Goal: Navigation & Orientation: Go to known website

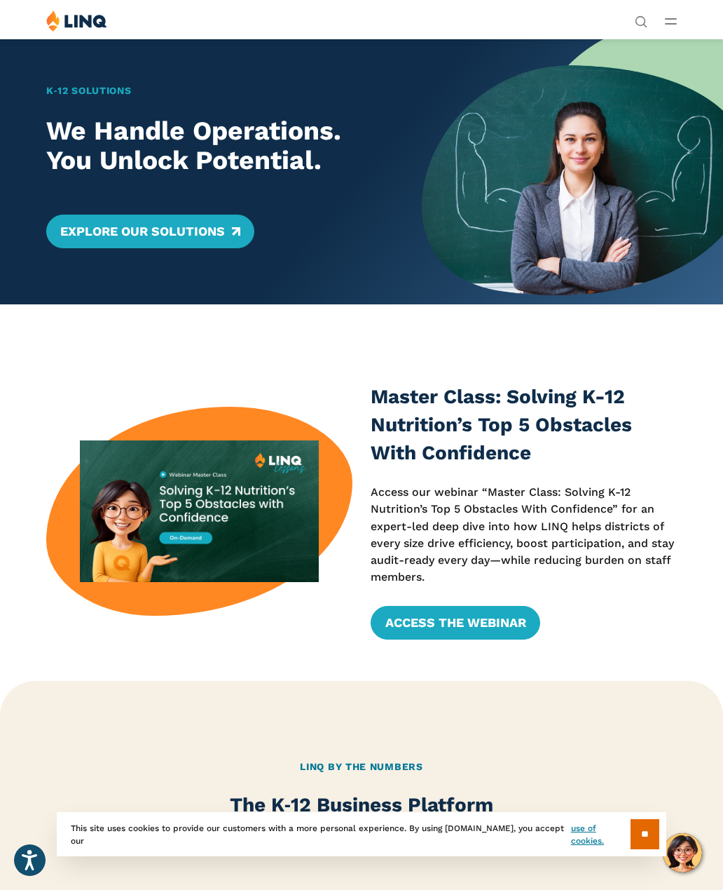
click at [676, 16] on button "Open Main Menu" at bounding box center [671, 20] width 12 height 15
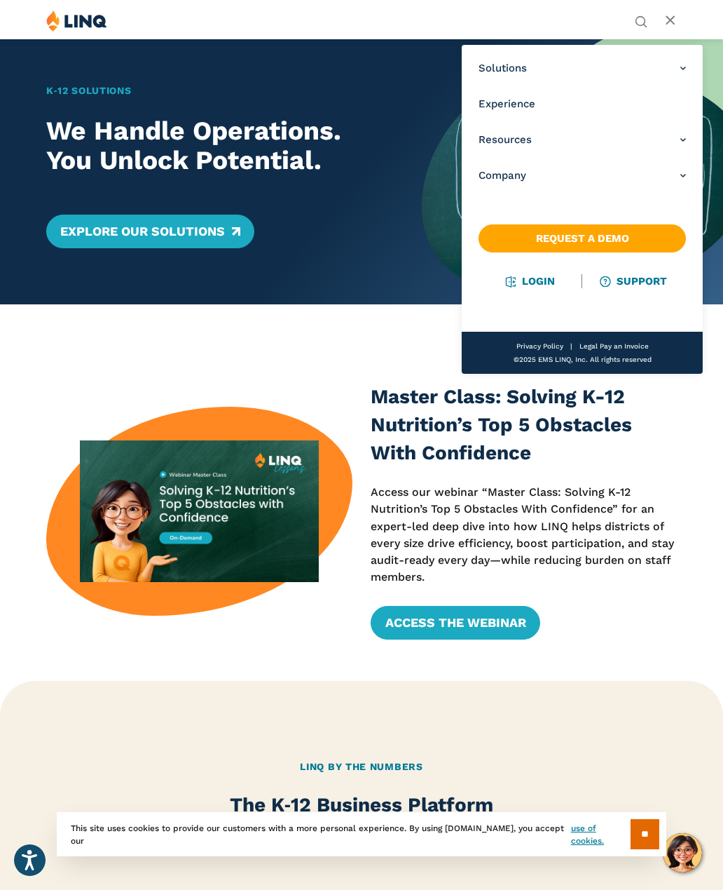
click at [536, 285] on link "Login" at bounding box center [531, 281] width 48 height 13
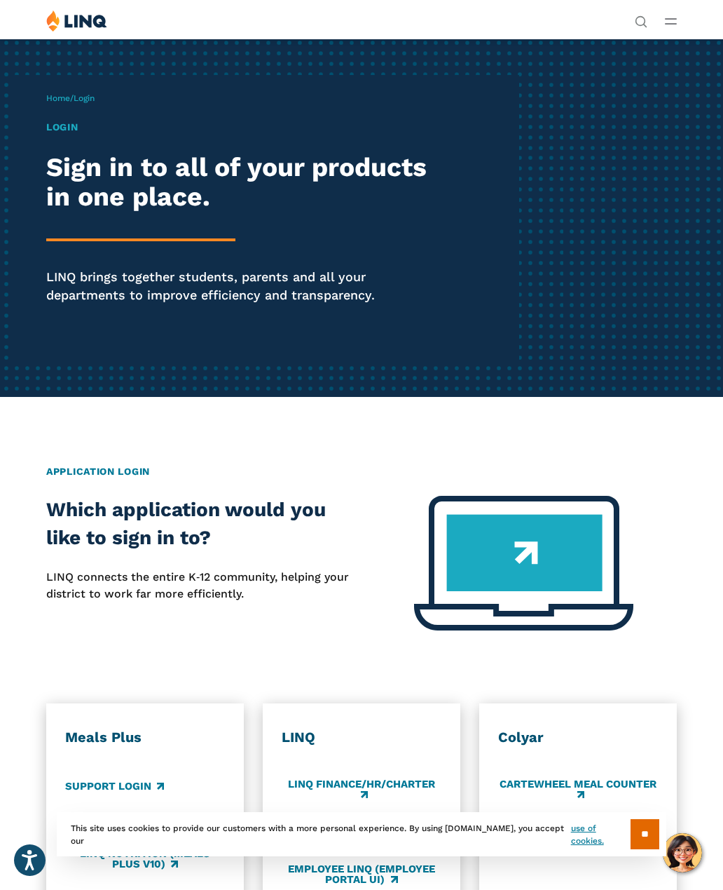
click at [64, 132] on h1 "Login" at bounding box center [244, 127] width 397 height 15
click at [686, 15] on div "Solutions Nutrition Overview NEW School Nutrition Suite School Nutrition State …" at bounding box center [361, 23] width 723 height 27
click at [674, 19] on line "Open Main Menu" at bounding box center [671, 19] width 11 height 0
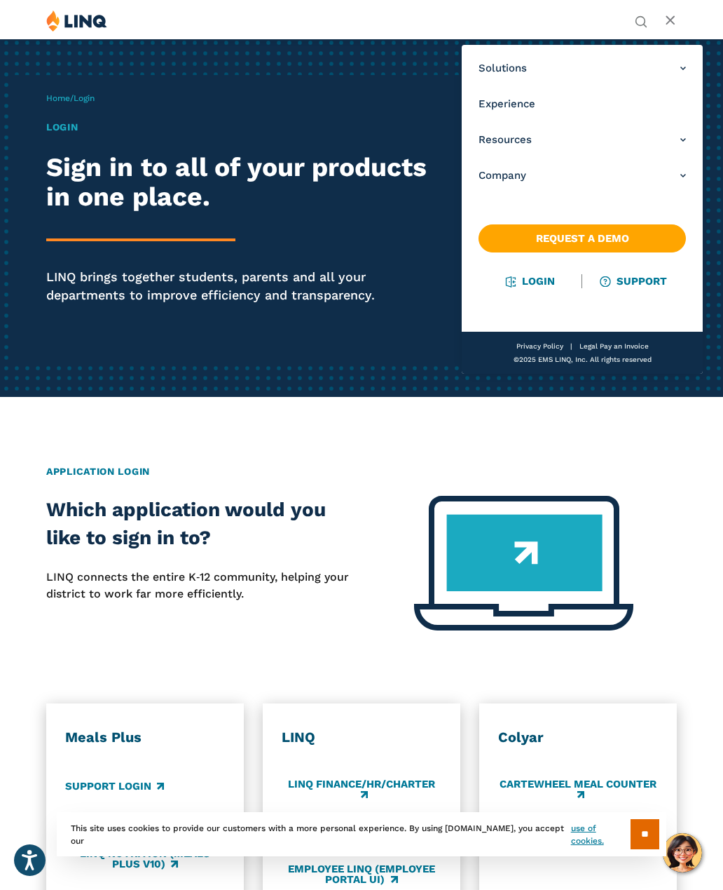
click at [544, 286] on link "Login" at bounding box center [531, 281] width 48 height 13
